Goal: Task Accomplishment & Management: Use online tool/utility

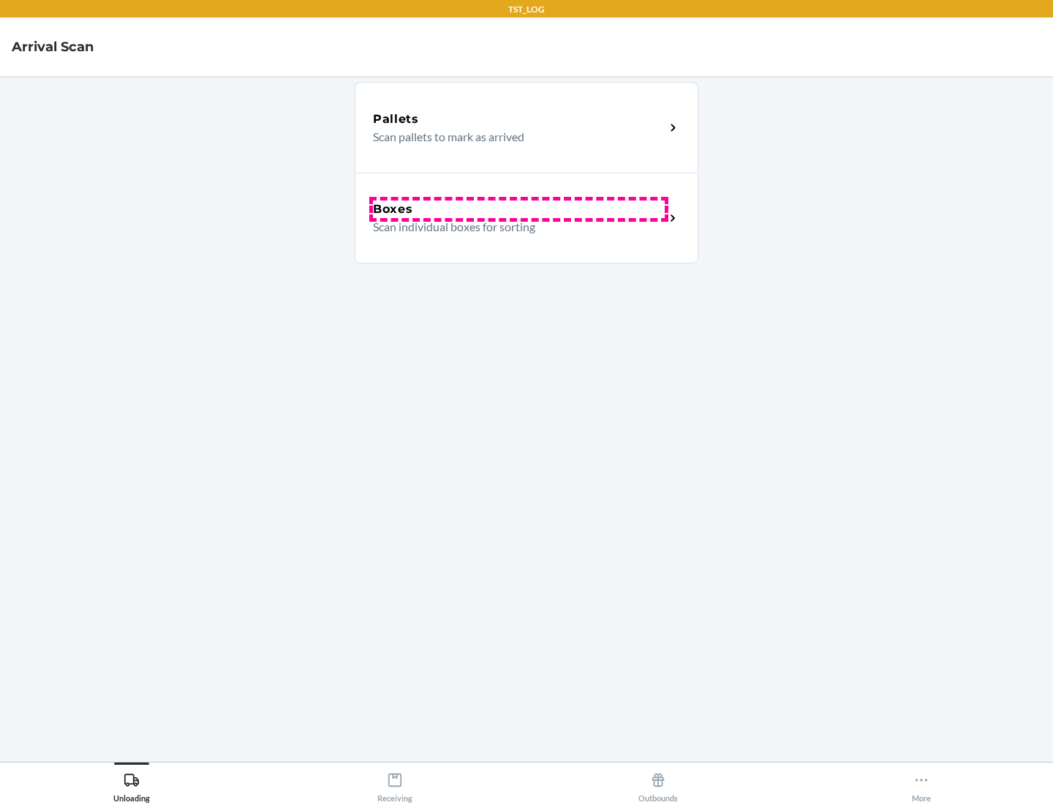
click at [519, 209] on div "Boxes" at bounding box center [519, 209] width 292 height 18
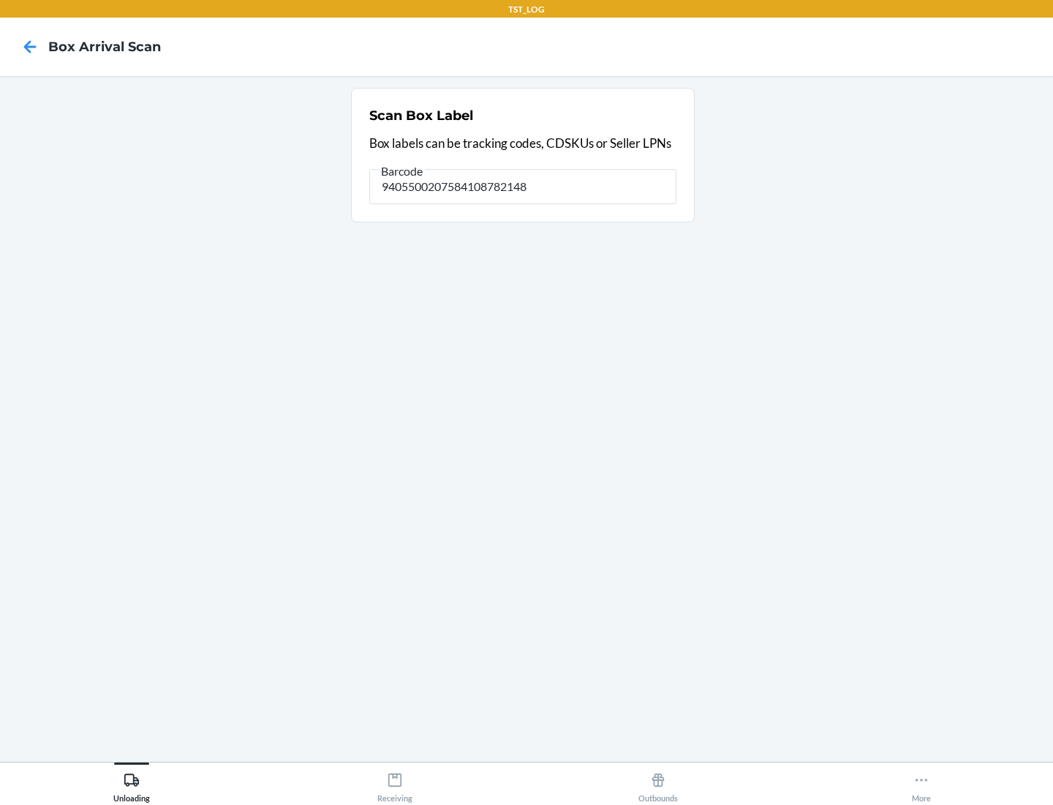
type input "9405500207584108782148"
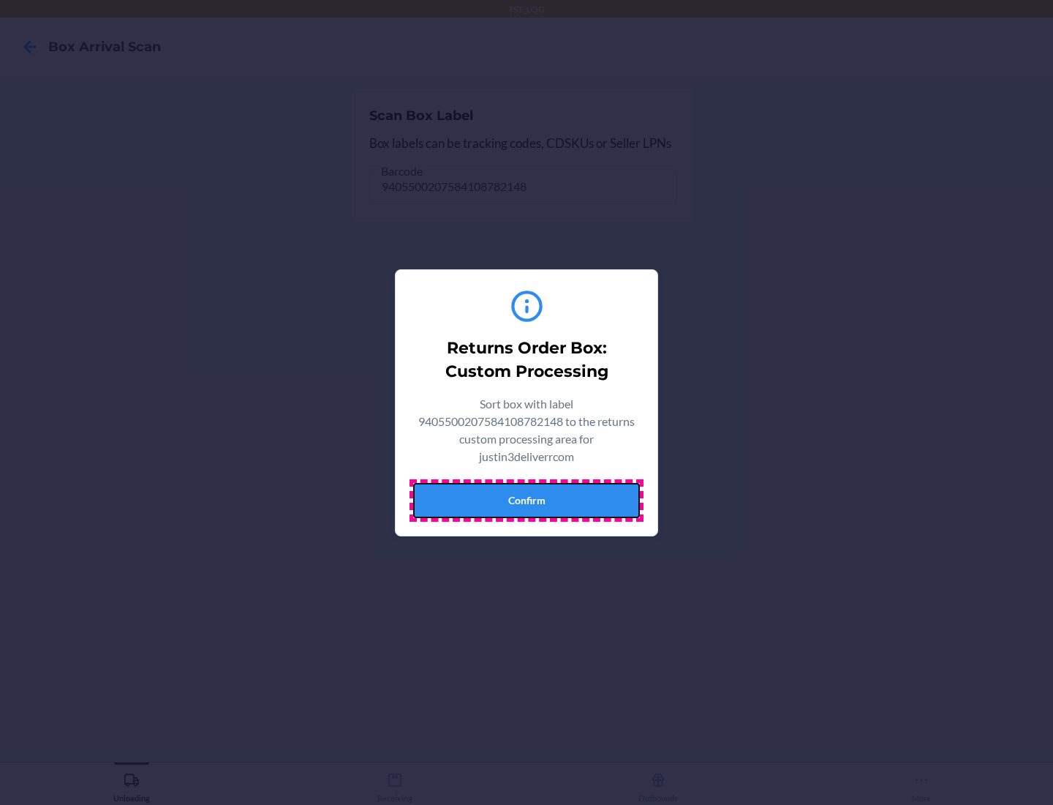
click at [527, 500] on button "Confirm" at bounding box center [526, 500] width 227 height 35
